Goal: Task Accomplishment & Management: Use online tool/utility

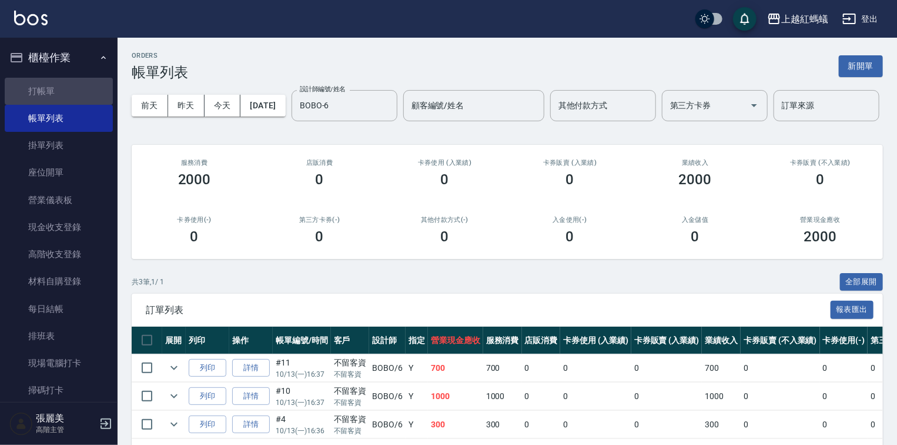
click at [82, 95] on link "打帳單" at bounding box center [59, 91] width 108 height 27
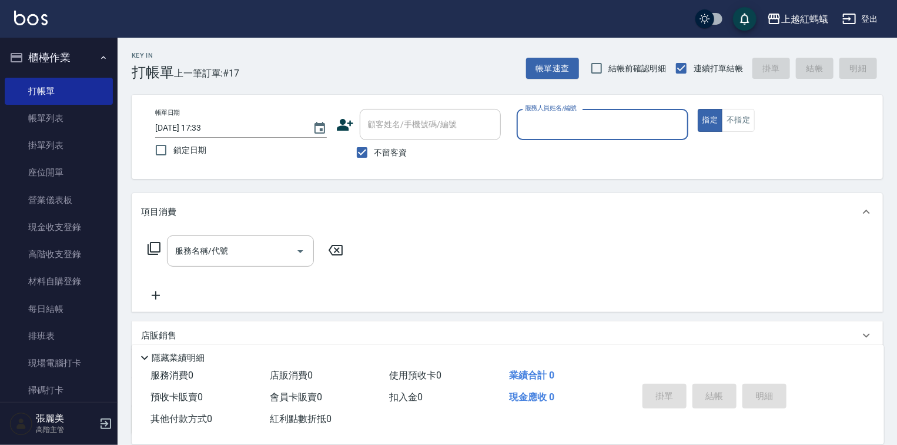
click at [579, 125] on input "服務人員姓名/編號" at bounding box center [602, 124] width 161 height 21
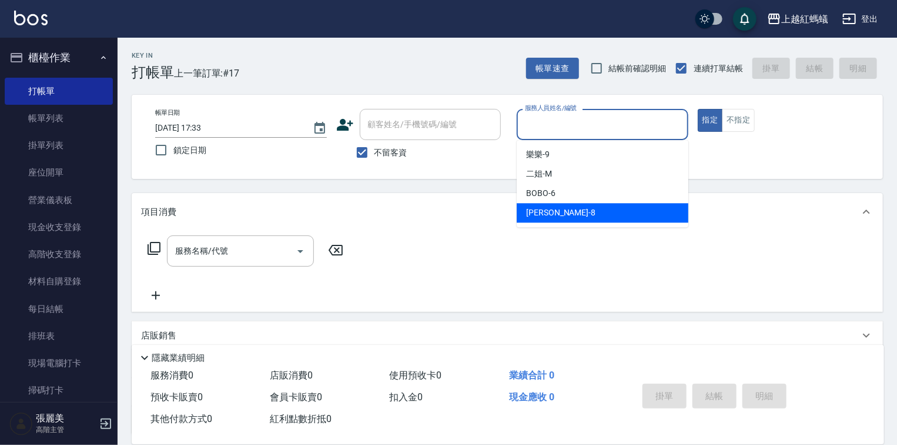
click at [577, 212] on div "[PERSON_NAME] -8" at bounding box center [603, 212] width 172 height 19
type input "[PERSON_NAME]-8"
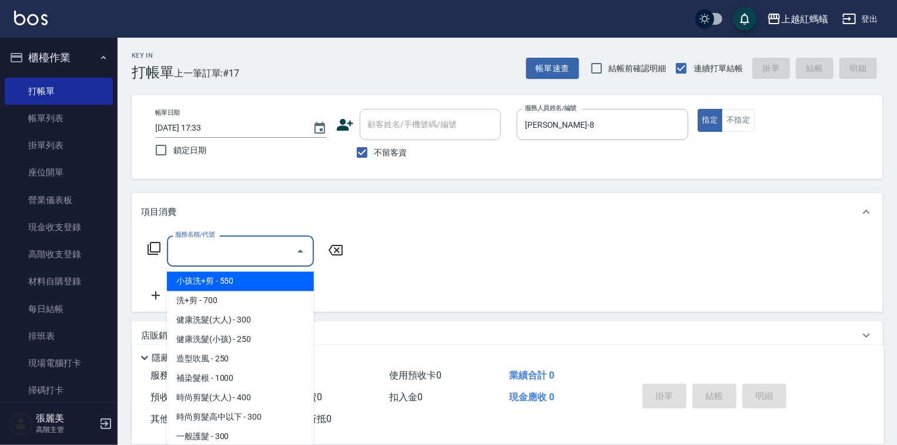
click at [248, 251] on input "服務名稱/代號" at bounding box center [231, 251] width 119 height 21
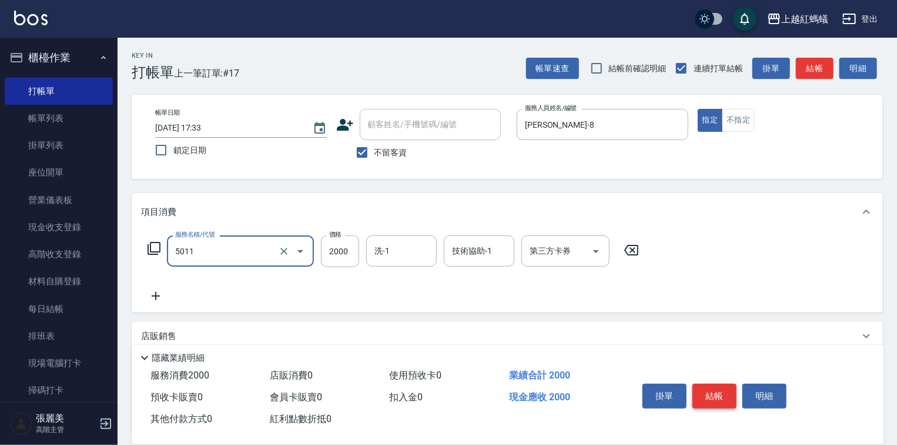
type input "桑多麗燙(短)(5011)"
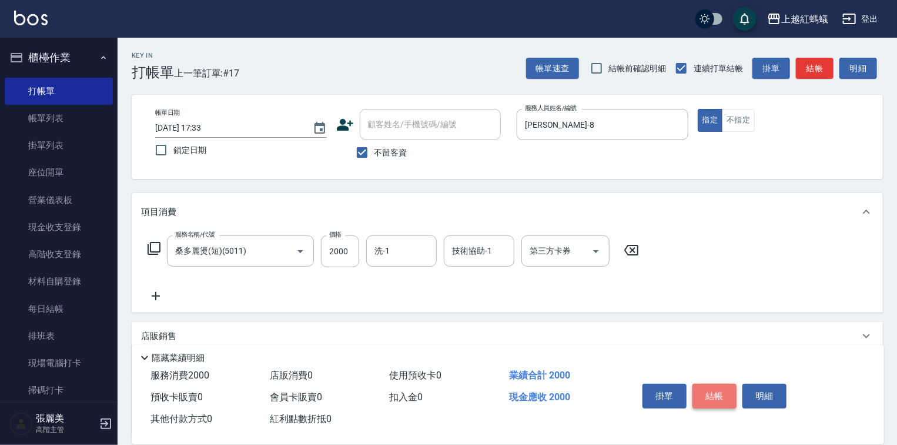
click at [716, 391] on button "結帳" at bounding box center [715, 395] width 44 height 25
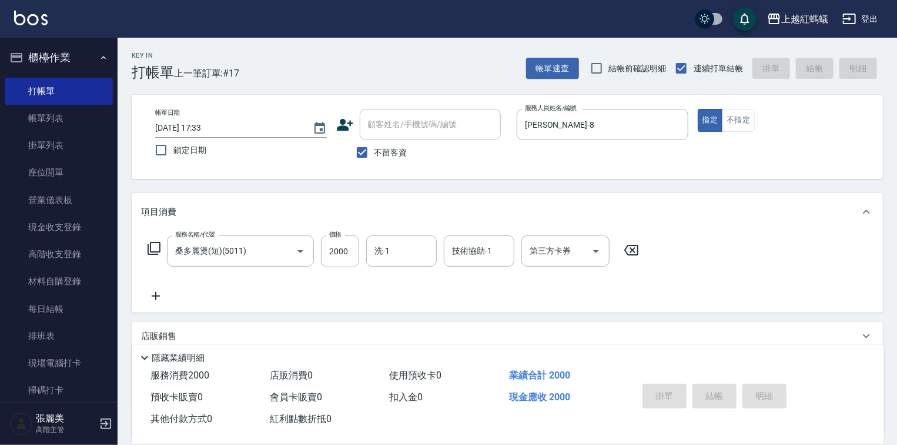
type input "[DATE] 17:34"
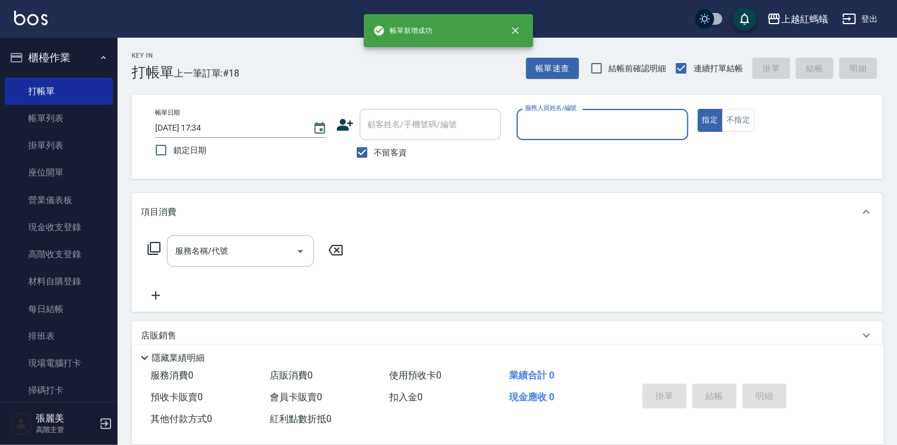
click at [590, 126] on input "服務人員姓名/編號" at bounding box center [602, 124] width 161 height 21
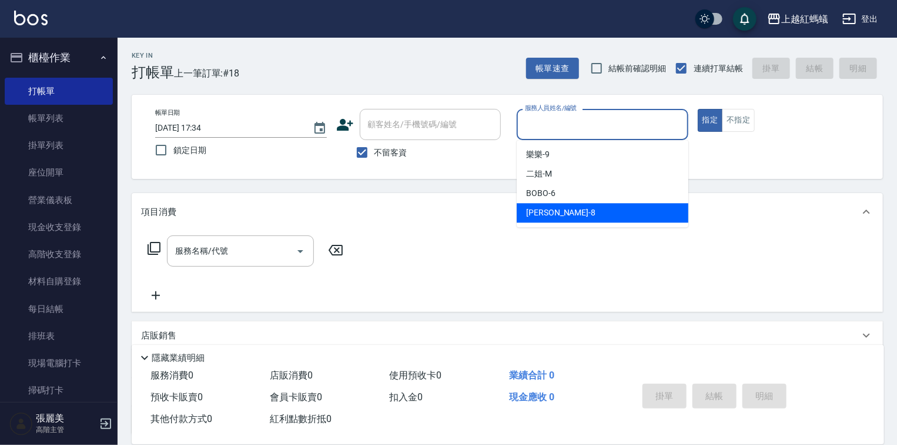
click at [546, 214] on span "[PERSON_NAME] -8" at bounding box center [560, 212] width 69 height 12
type input "[PERSON_NAME]-8"
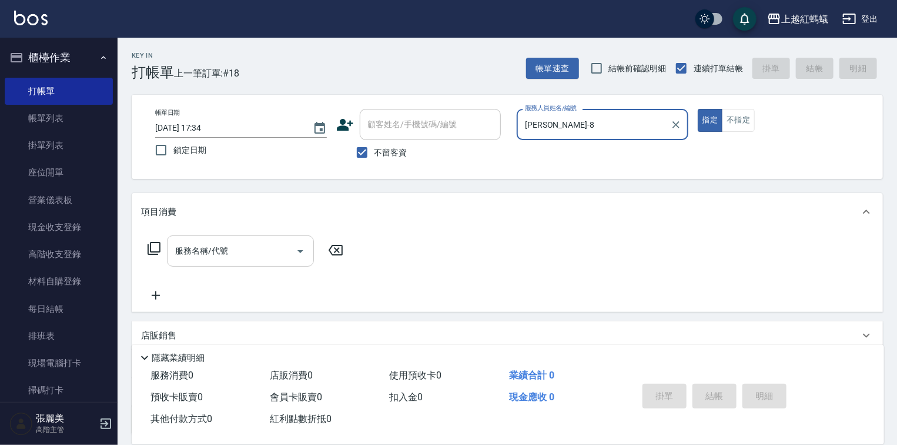
click at [259, 255] on input "服務名稱/代號" at bounding box center [231, 251] width 119 height 21
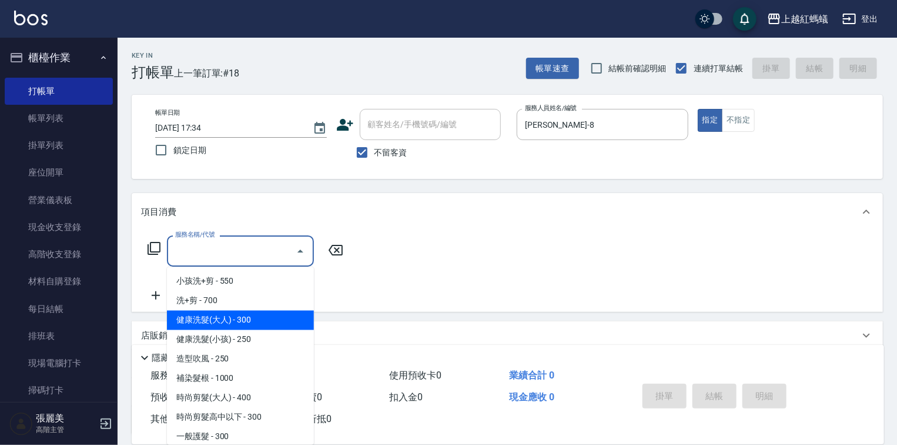
click at [259, 313] on span "健康洗髮(大人) - 300" at bounding box center [240, 319] width 147 height 19
type input "健康洗髮(大人)(201)"
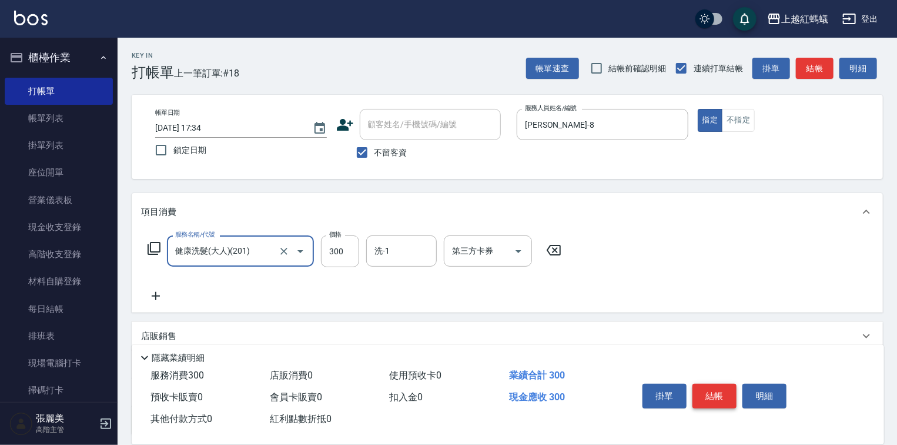
click at [700, 396] on button "結帳" at bounding box center [715, 395] width 44 height 25
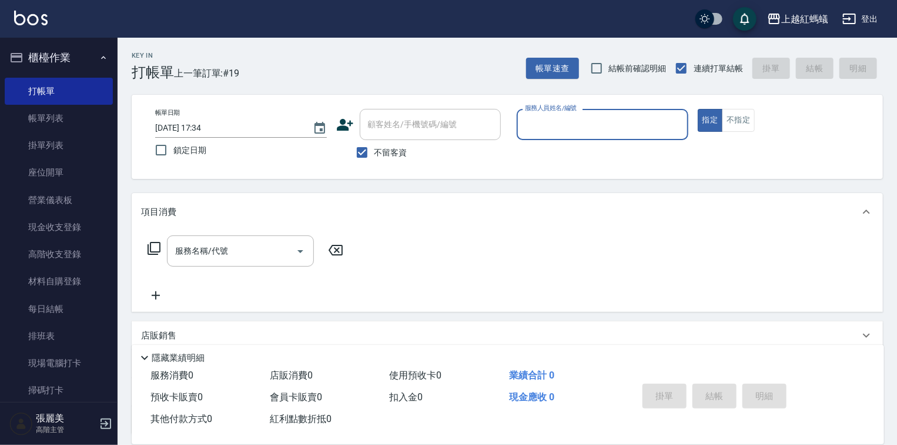
drag, startPoint x: 557, startPoint y: 129, endPoint x: 557, endPoint y: 135, distance: 5.9
click at [557, 129] on input "服務人員姓名/編號" at bounding box center [602, 124] width 161 height 21
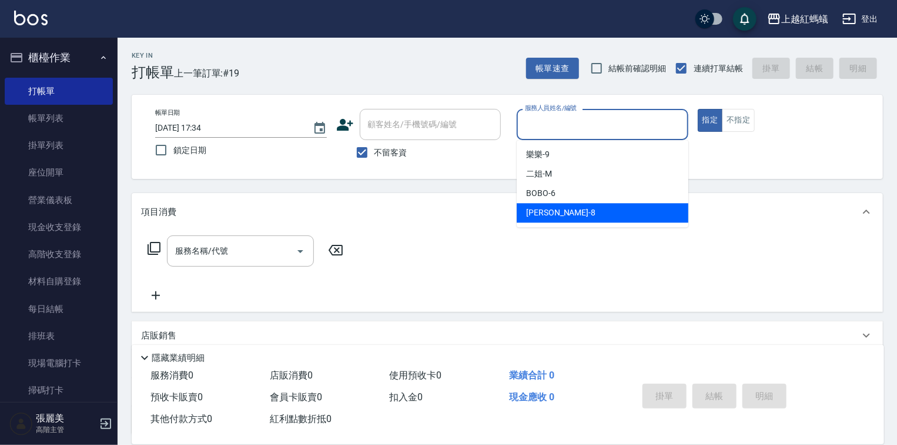
click at [557, 207] on div "[PERSON_NAME] -8" at bounding box center [603, 212] width 172 height 19
type input "[PERSON_NAME]-8"
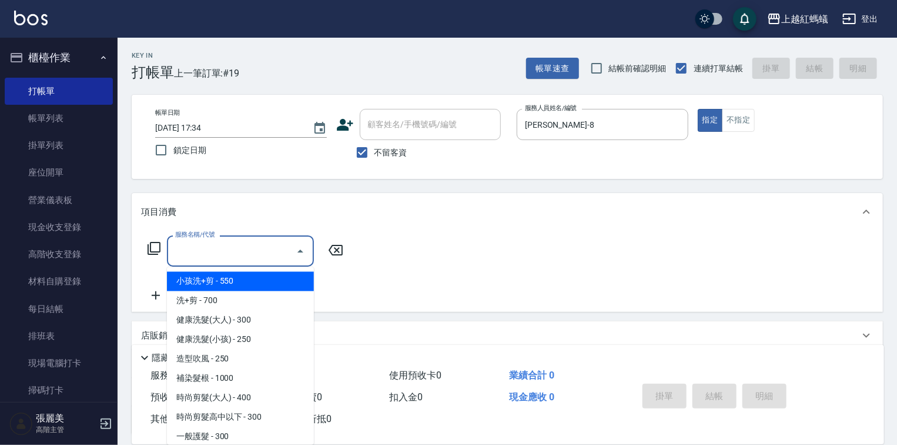
drag, startPoint x: 215, startPoint y: 256, endPoint x: 228, endPoint y: 314, distance: 59.6
click at [216, 256] on input "服務名稱/代號" at bounding box center [231, 251] width 119 height 21
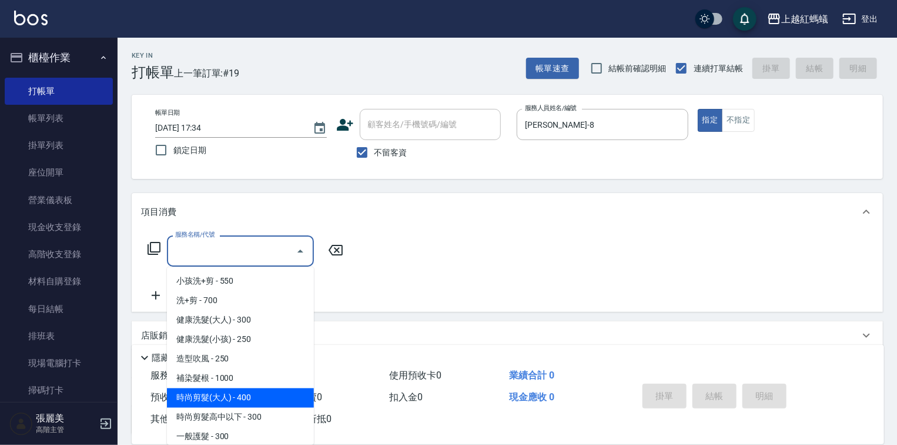
click at [239, 396] on span "時尚剪髮(大人) - 400" at bounding box center [240, 397] width 147 height 19
type input "時尚剪髮(大人)(301)"
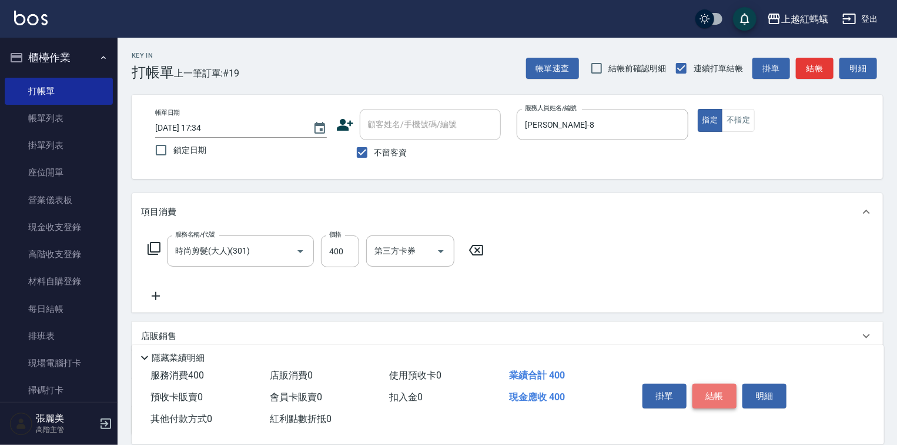
click at [702, 395] on button "結帳" at bounding box center [715, 395] width 44 height 25
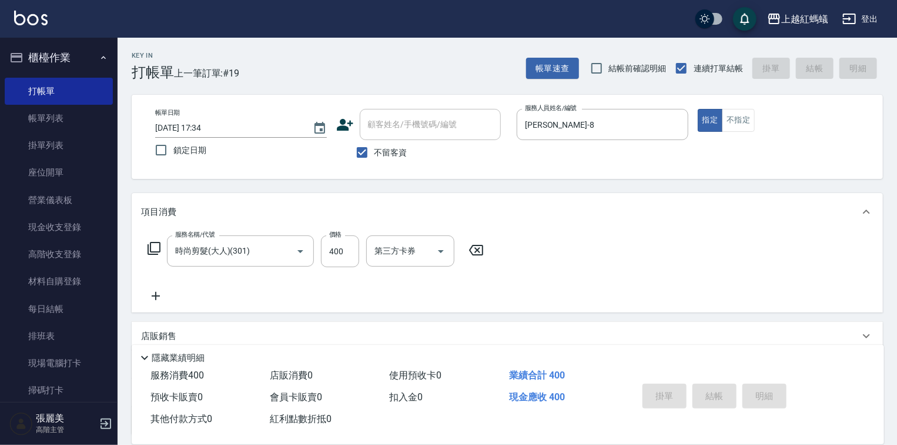
type input "[DATE] 17:40"
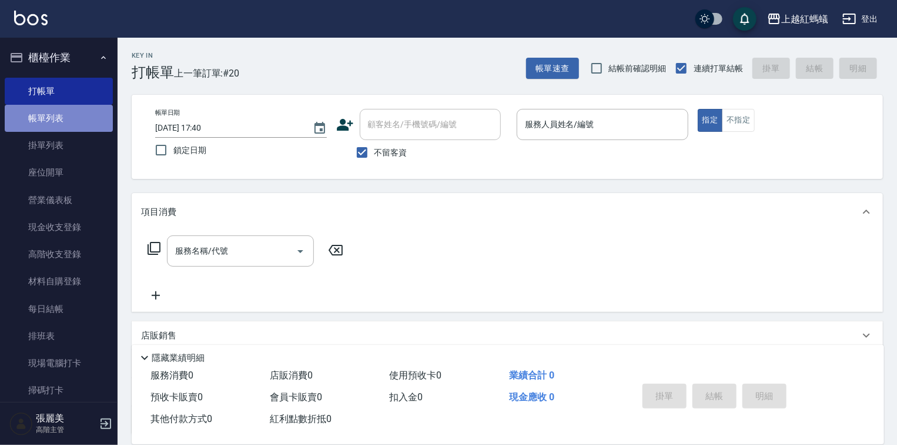
click at [59, 121] on link "帳單列表" at bounding box center [59, 118] width 108 height 27
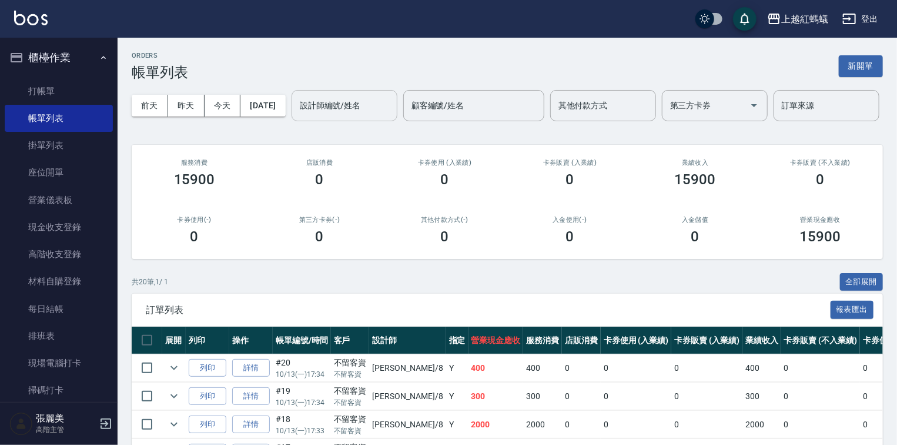
click at [297, 116] on input "設計師編號/姓名" at bounding box center [344, 105] width 95 height 21
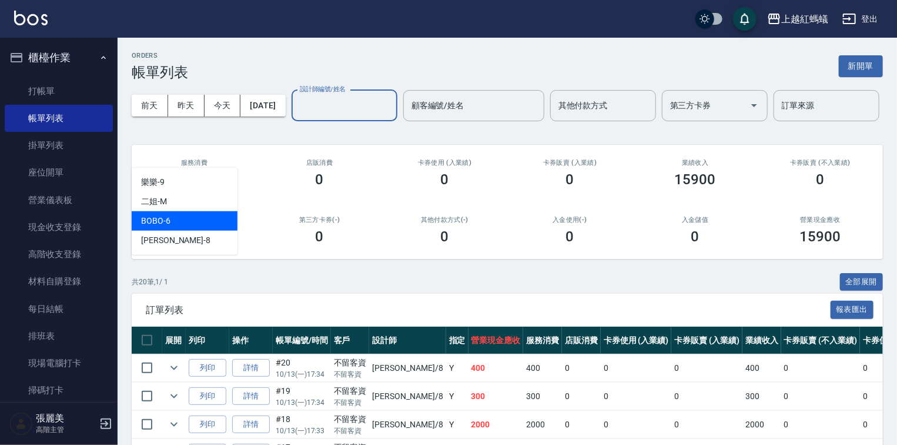
click at [203, 216] on div "BOBO -6" at bounding box center [185, 220] width 106 height 19
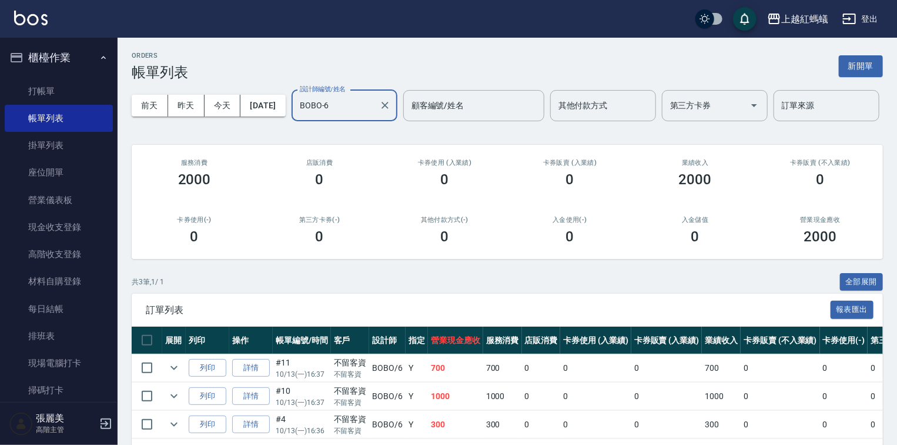
click at [297, 116] on input "BOBO-6" at bounding box center [336, 105] width 78 height 21
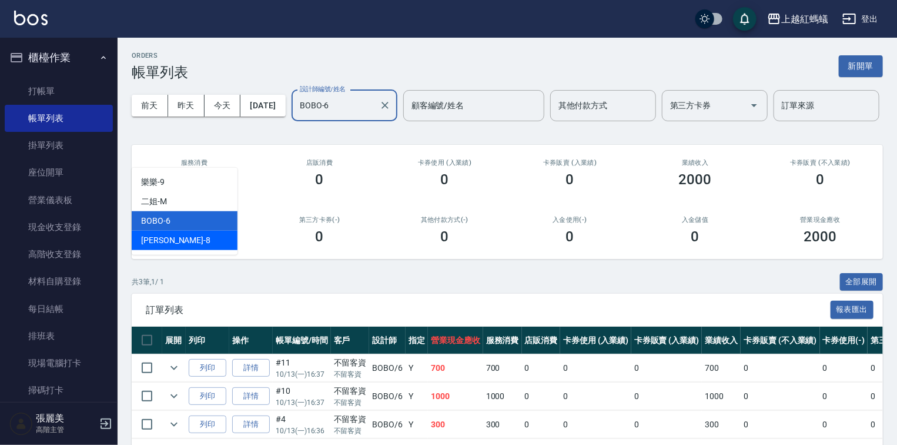
click at [187, 243] on div "[PERSON_NAME] -8" at bounding box center [185, 240] width 106 height 19
type input "[PERSON_NAME]-8"
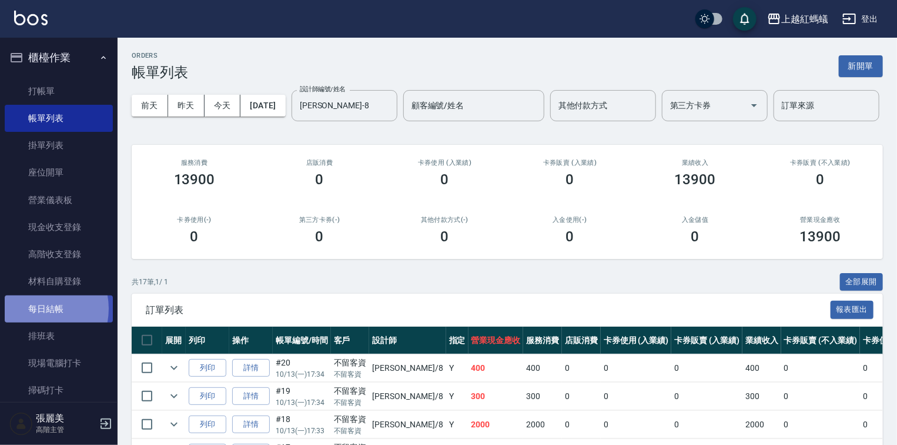
click at [38, 308] on link "每日結帳" at bounding box center [59, 308] width 108 height 27
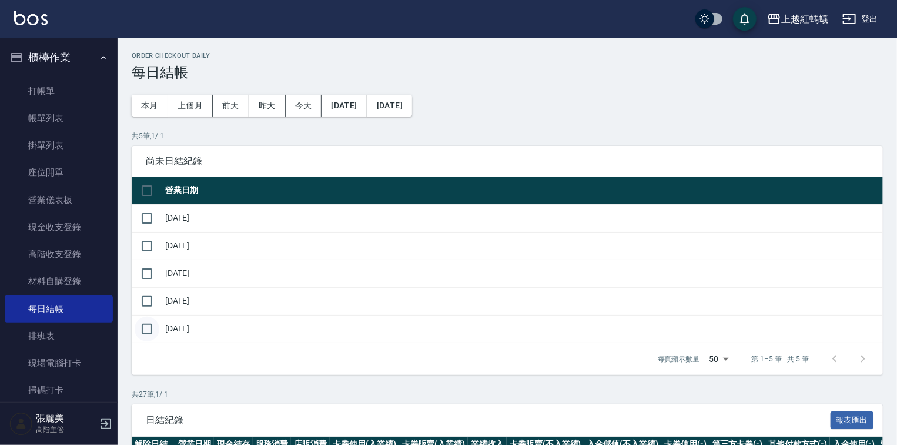
click at [145, 326] on input "checkbox" at bounding box center [147, 328] width 25 height 25
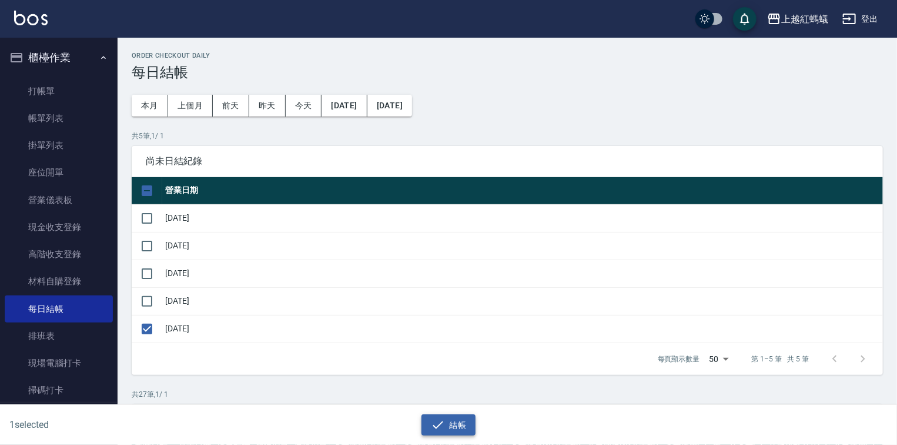
click at [428, 417] on button "結帳" at bounding box center [449, 425] width 55 height 22
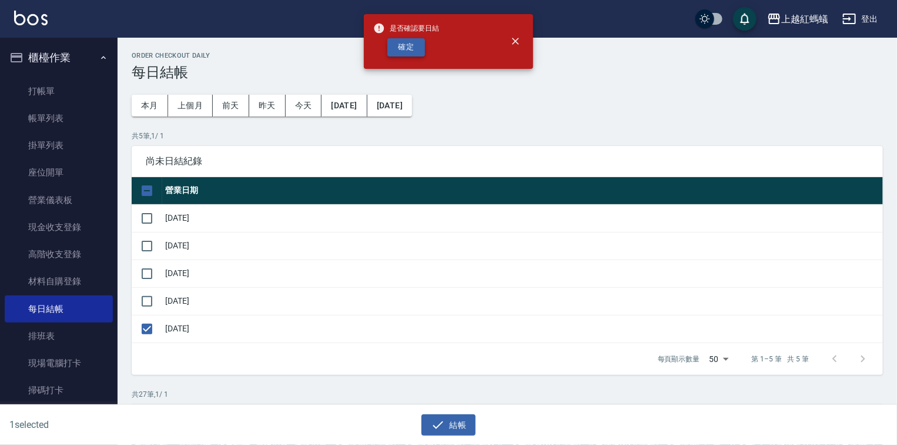
click at [400, 49] on button "確定" at bounding box center [407, 47] width 38 height 18
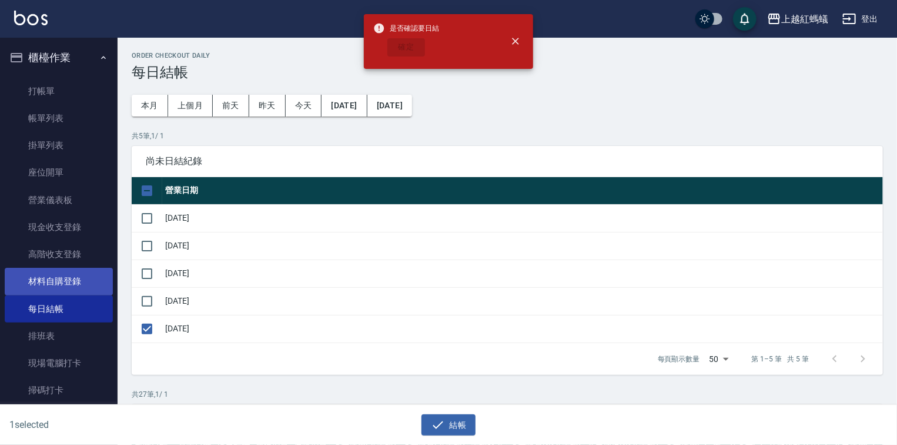
checkbox input "false"
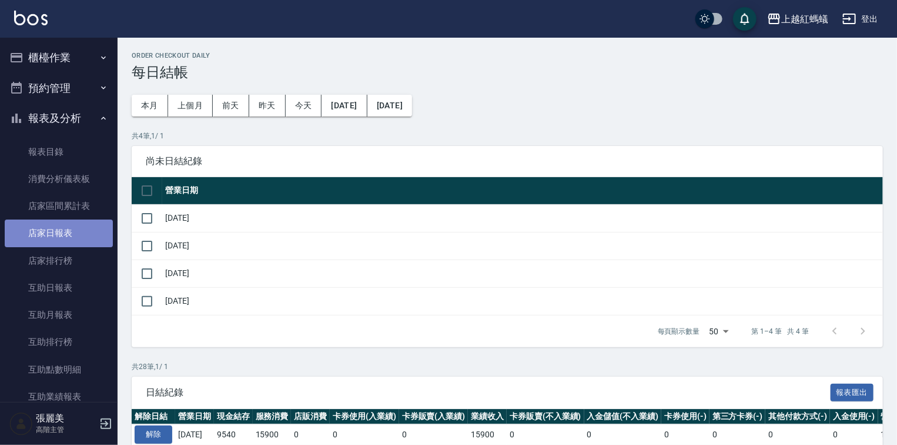
click at [71, 235] on link "店家日報表" at bounding box center [59, 232] width 108 height 27
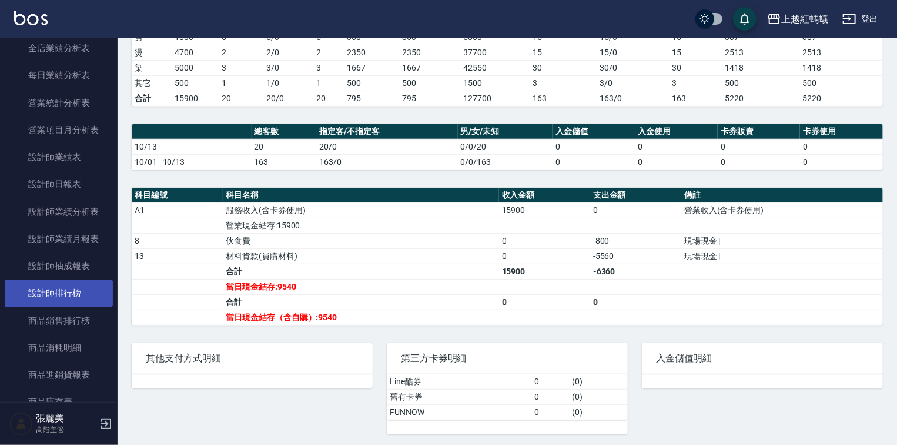
scroll to position [376, 0]
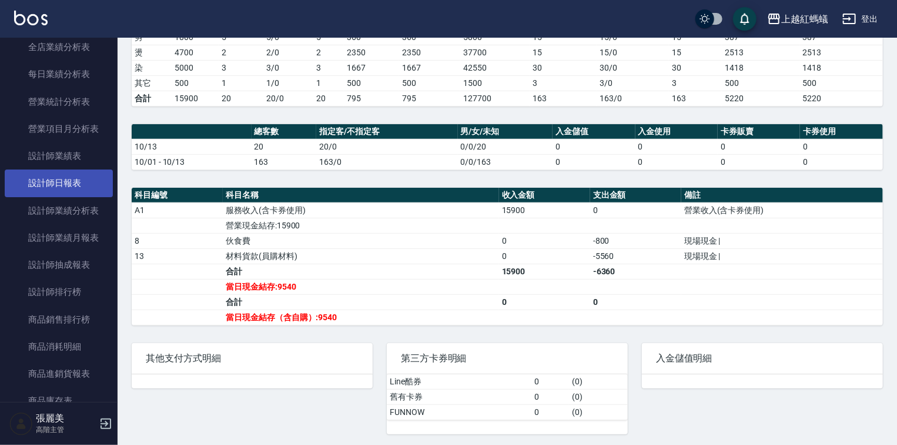
click at [67, 181] on link "設計師日報表" at bounding box center [59, 182] width 108 height 27
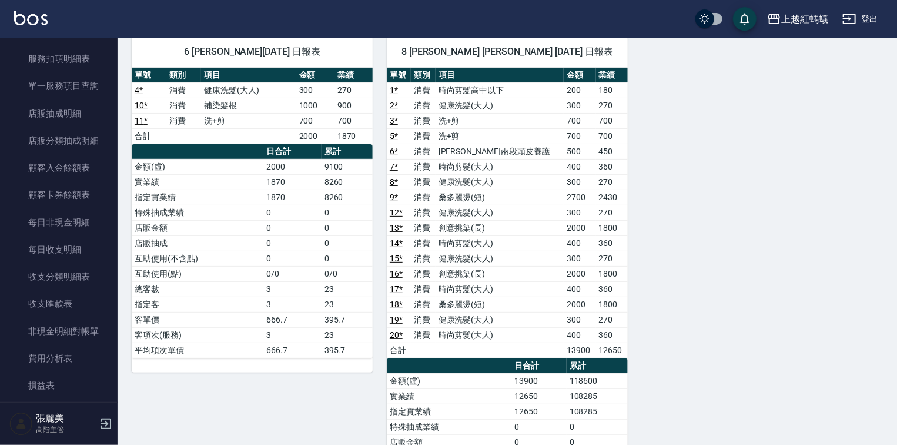
scroll to position [1076, 0]
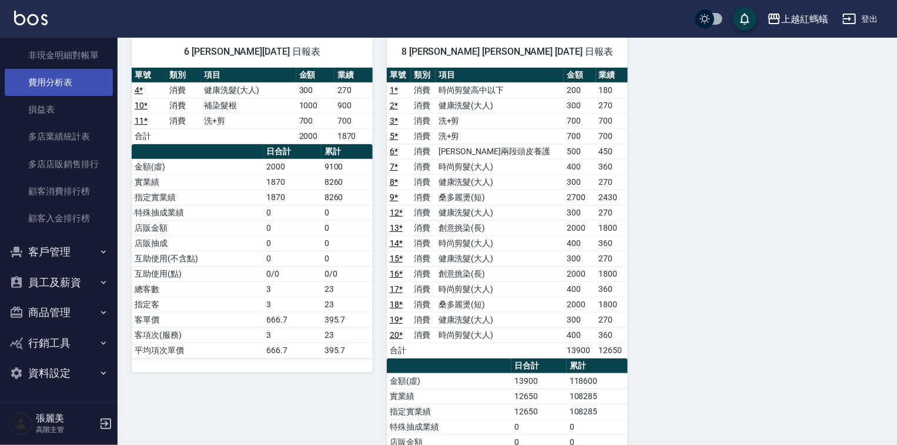
click at [72, 79] on link "費用分析表" at bounding box center [59, 82] width 108 height 27
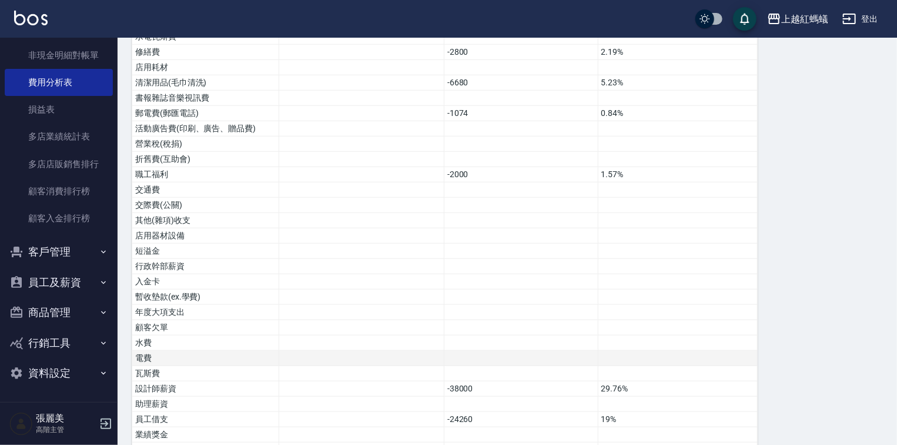
scroll to position [570, 0]
